Goal: Information Seeking & Learning: Learn about a topic

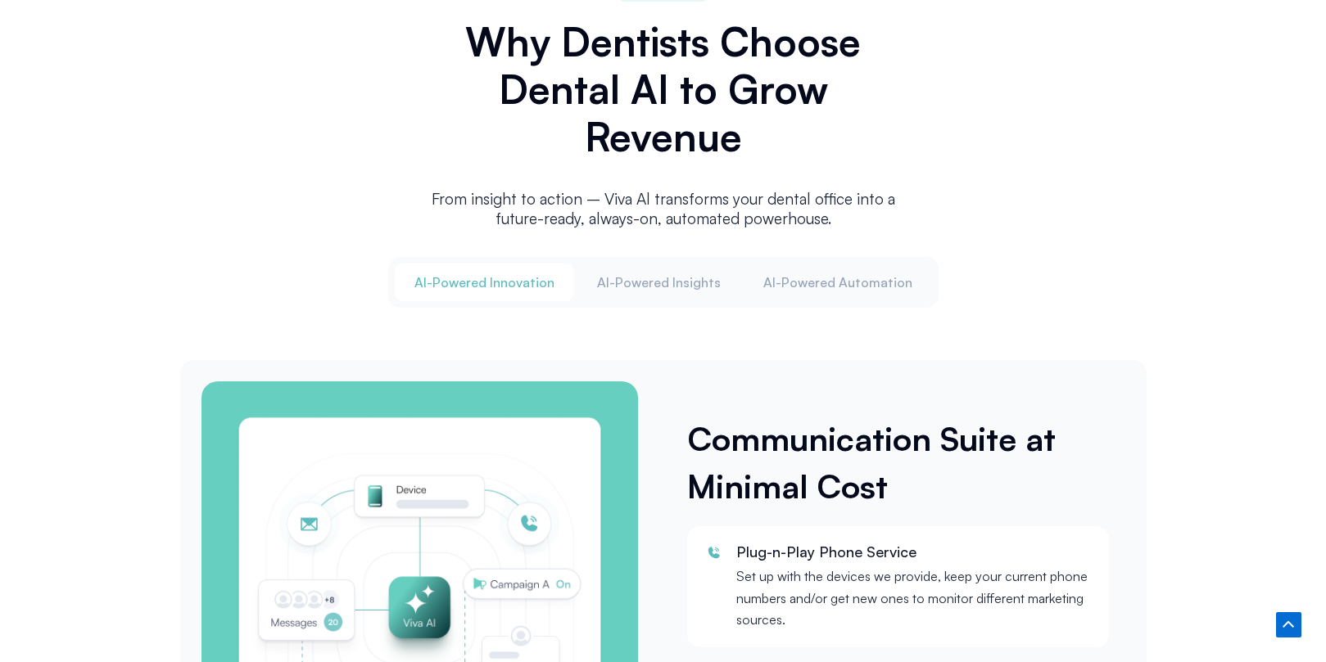
scroll to position [1914, 0]
click at [666, 278] on span "Al-Powered Insights" at bounding box center [659, 282] width 124 height 18
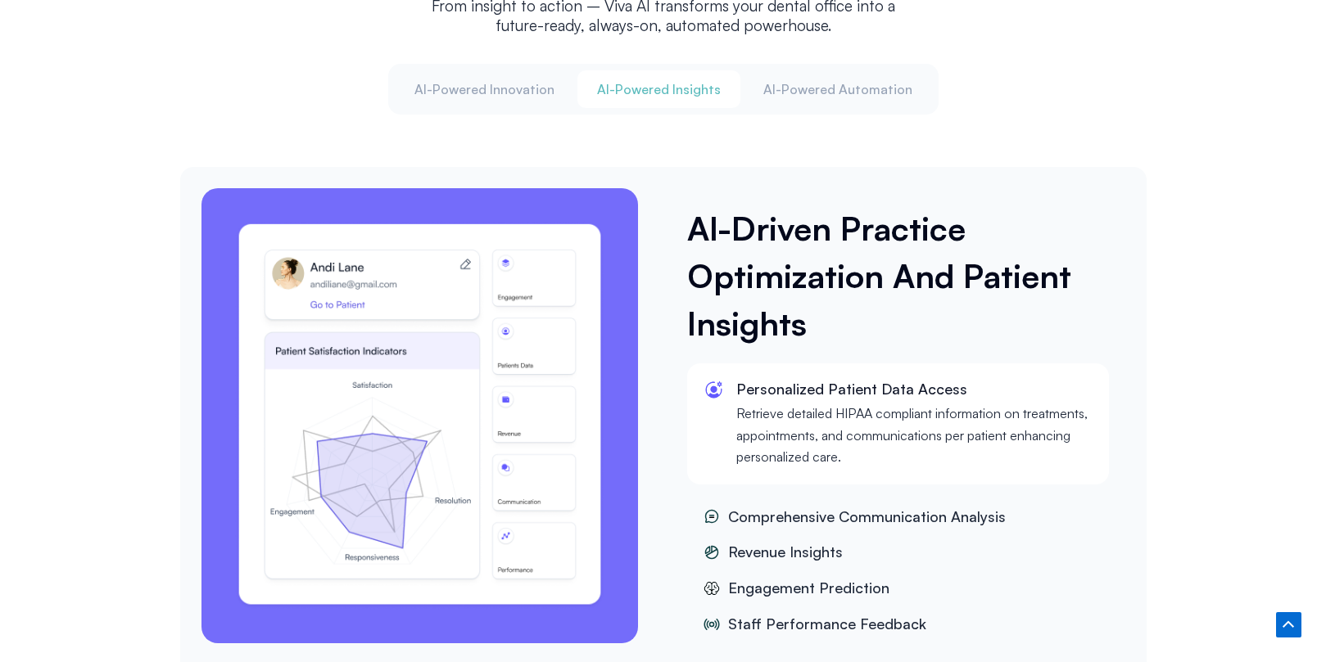
scroll to position [2110, 0]
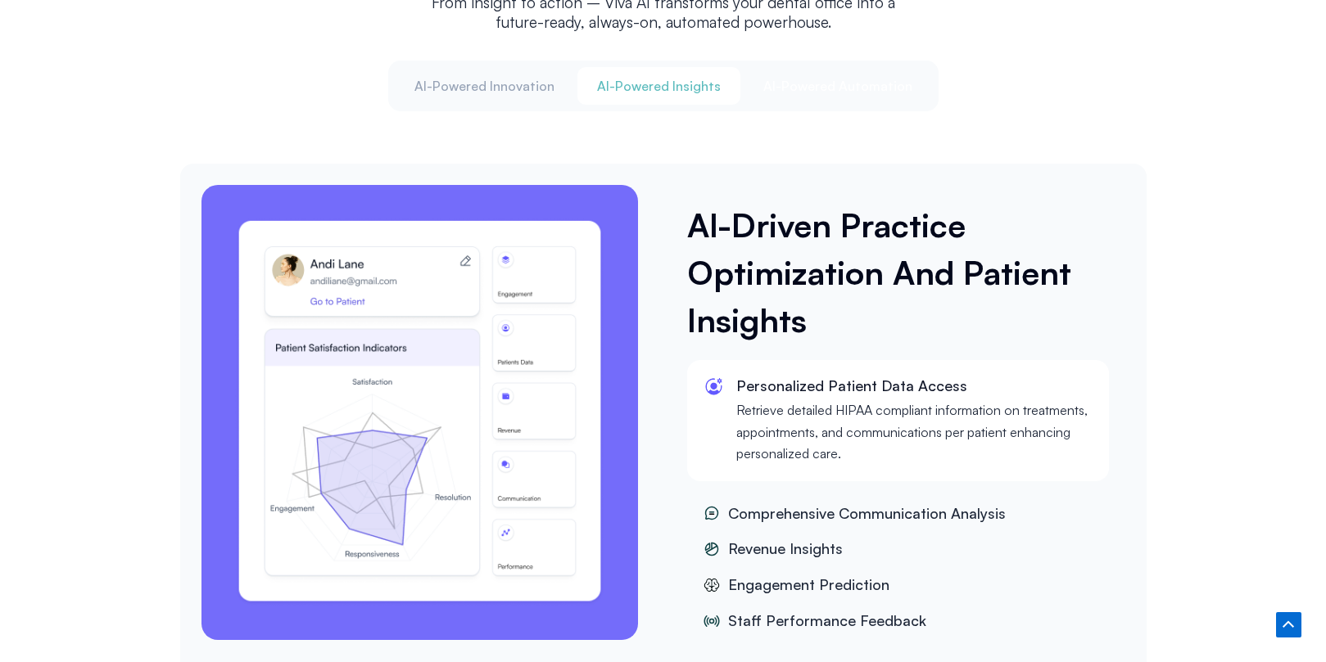
click at [869, 91] on button "Al-Powered Automation" at bounding box center [837, 86] width 188 height 38
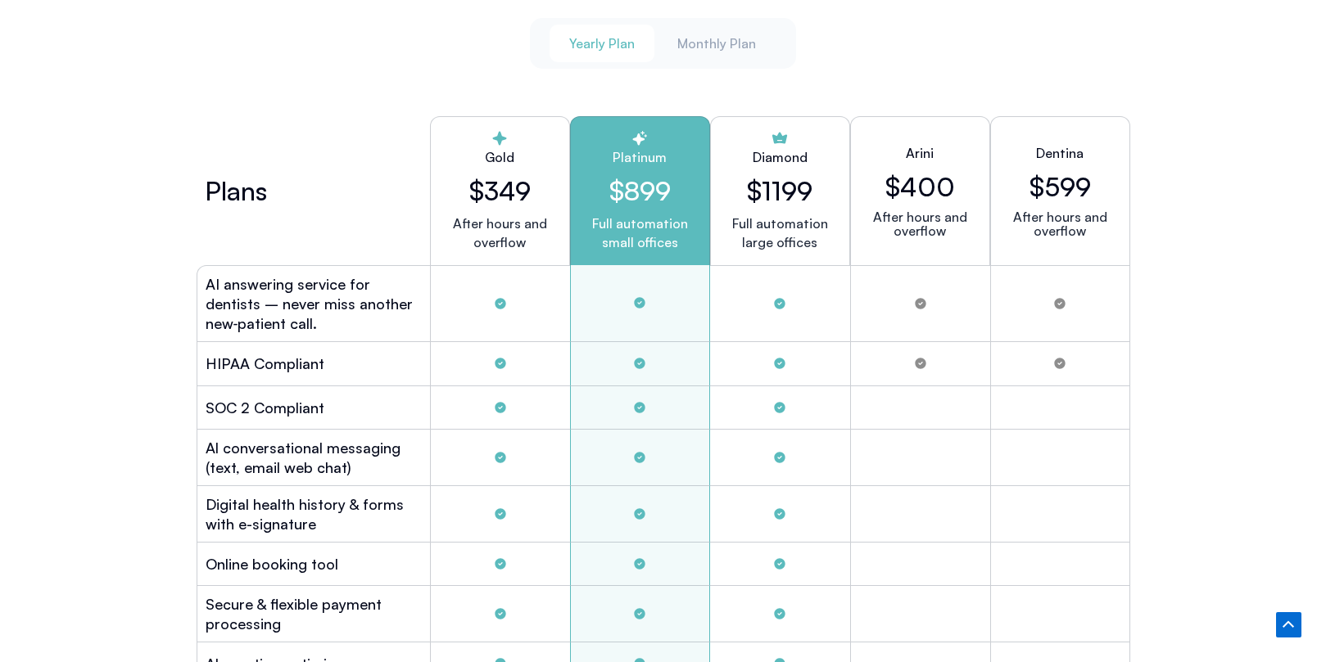
scroll to position [4435, 0]
click at [729, 38] on span "Monthly Plan" at bounding box center [716, 42] width 79 height 18
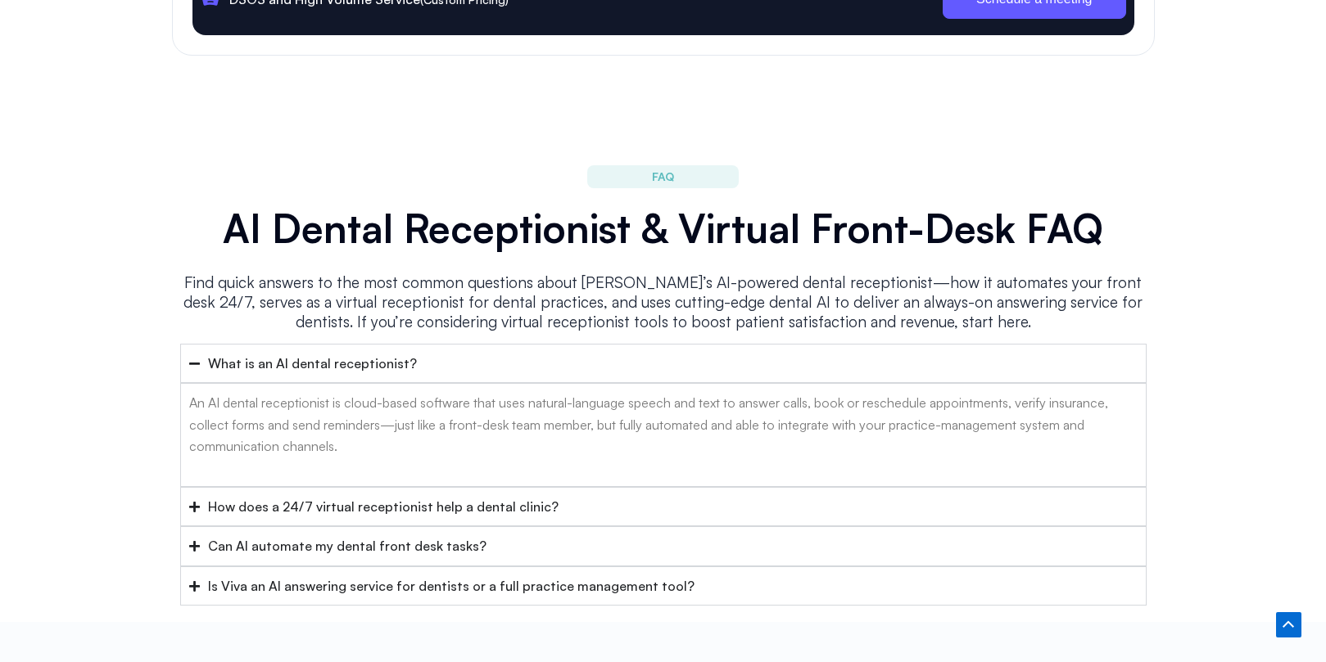
scroll to position [6416, 0]
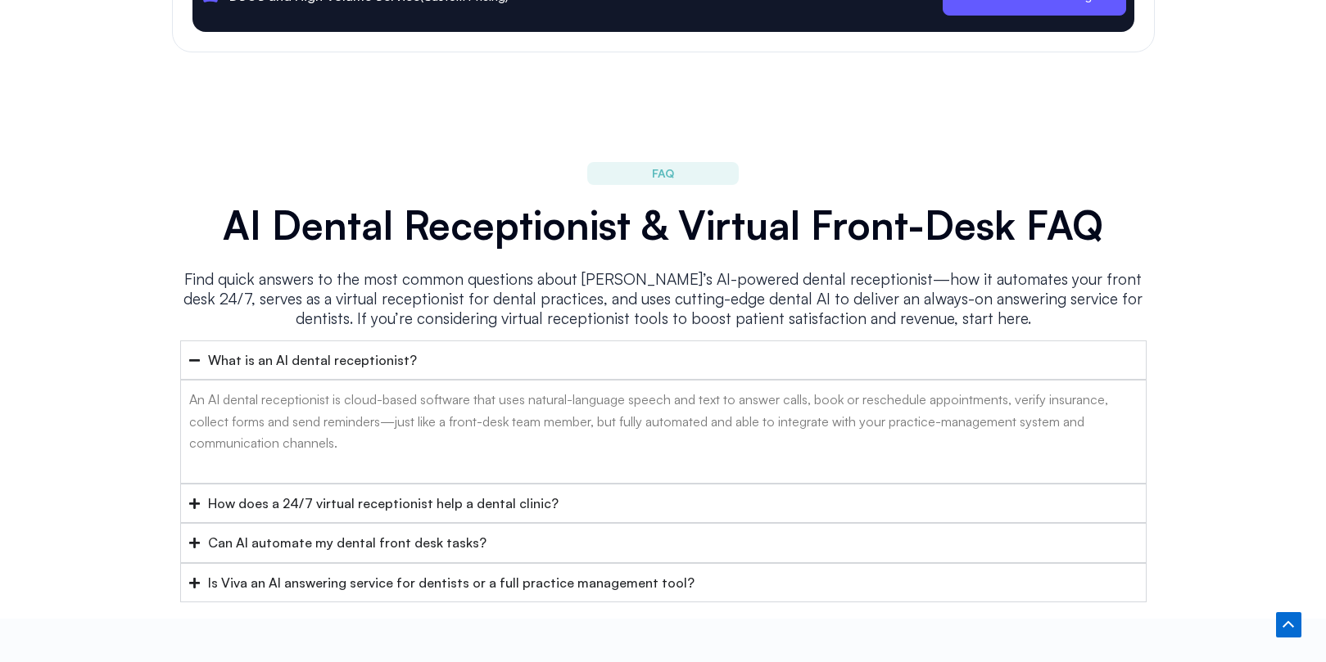
click at [642, 484] on summary "How does a 24/7 virtual receptionist help a dental clinic?" at bounding box center [663, 503] width 966 height 39
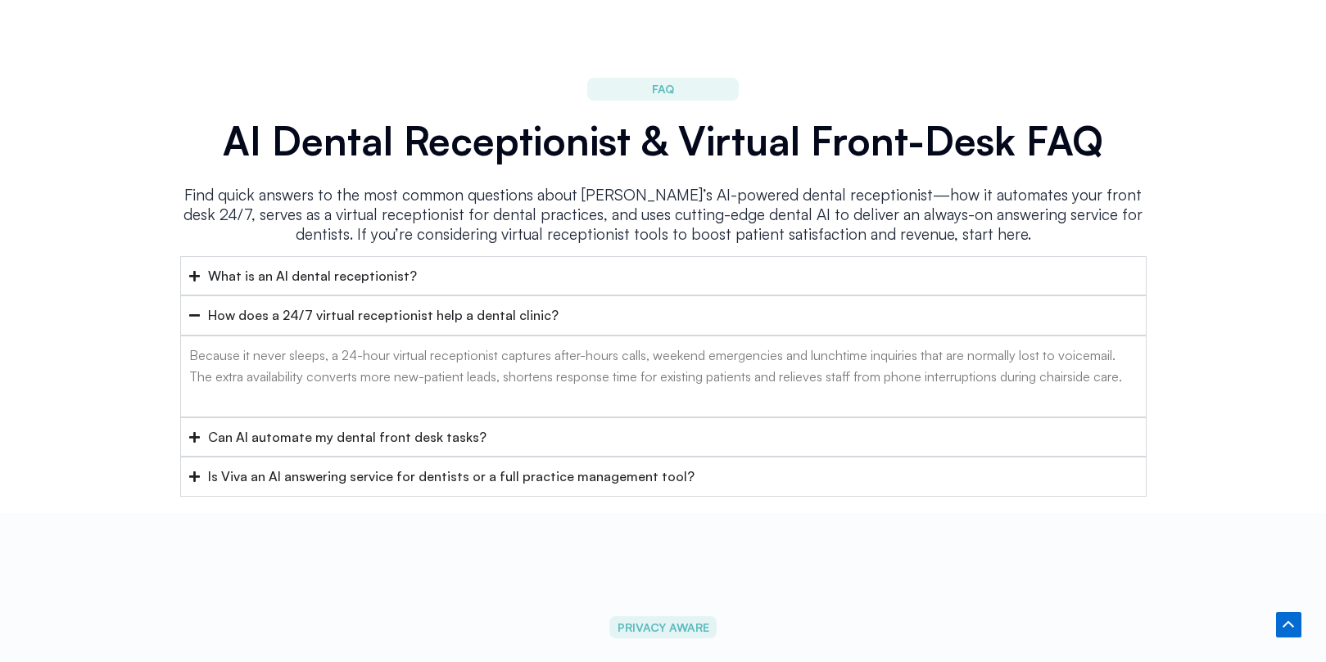
scroll to position [6501, 0]
click at [599, 417] on summary "Can AI automate my dental front desk tasks?" at bounding box center [663, 436] width 966 height 39
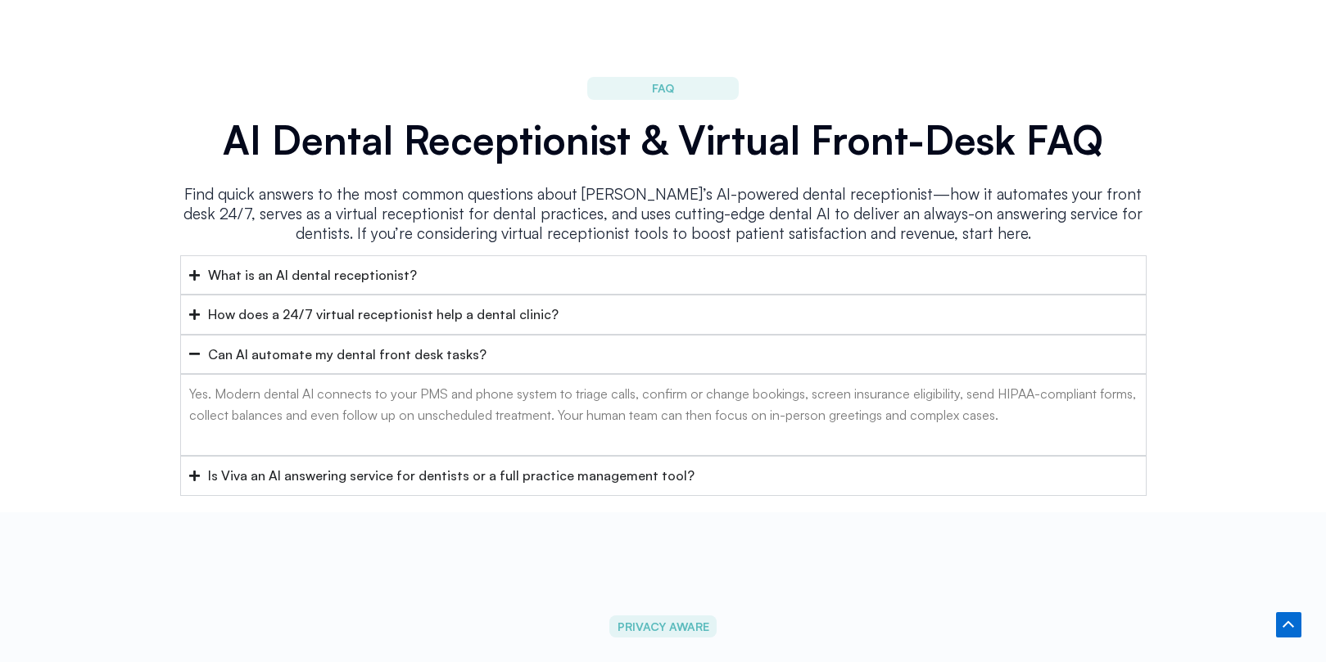
click at [431, 383] on p "Yes. Modern dental AI connects to your PMS and phone system to triage calls, co…" at bounding box center [663, 404] width 948 height 43
copy p "PMS"
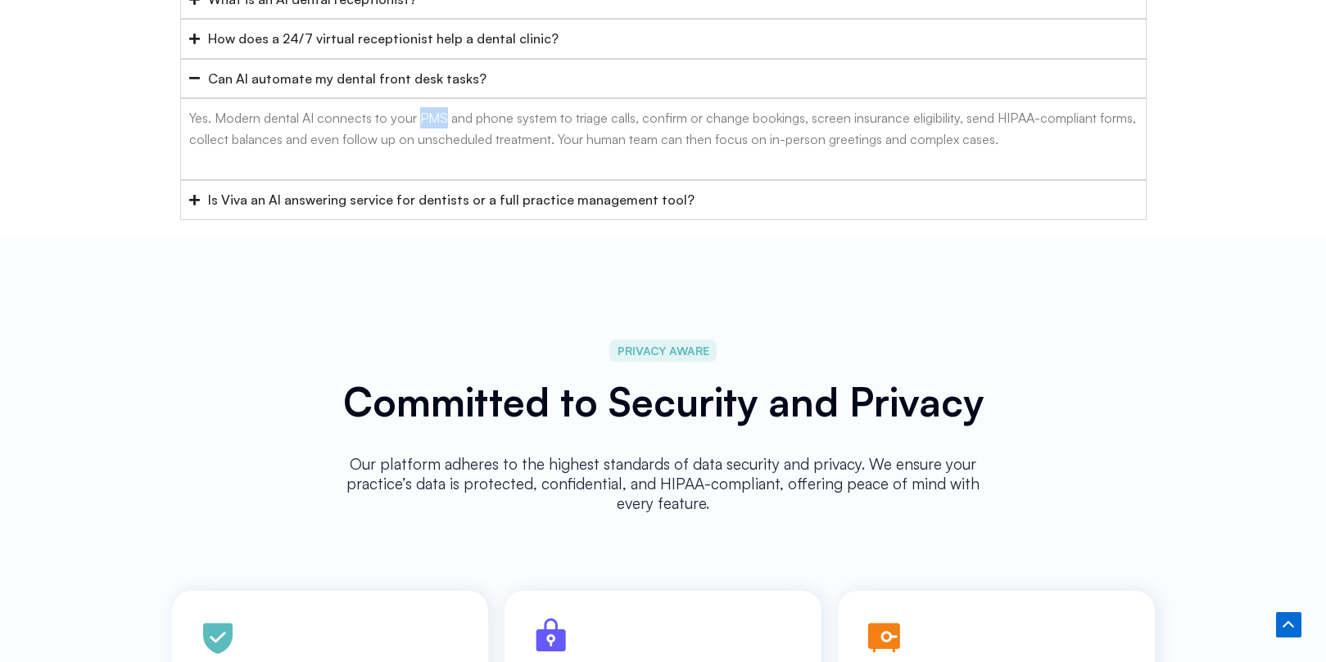
scroll to position [6718, 0]
